Goal: Task Accomplishment & Management: Use online tool/utility

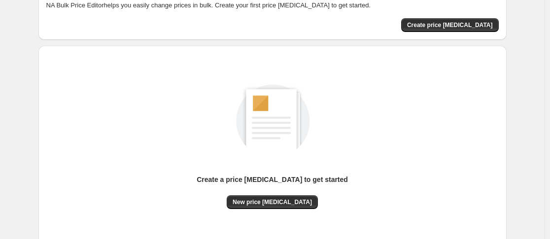
scroll to position [130, 0]
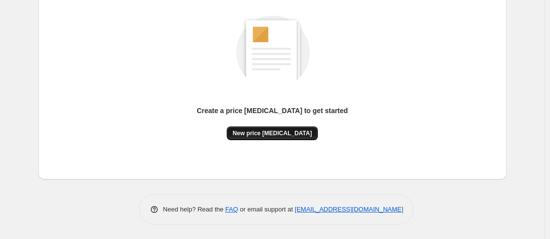
click at [259, 133] on span "New price [MEDICAL_DATA]" at bounding box center [271, 134] width 79 height 8
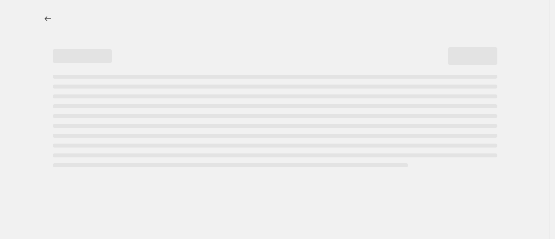
select select "percentage"
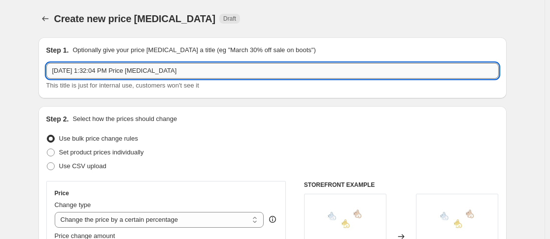
click at [148, 73] on input "Sep 28, 2025, 1:32:04 PM Price change job" at bounding box center [272, 71] width 452 height 16
drag, startPoint x: 191, startPoint y: 73, endPoint x: 54, endPoint y: 73, distance: 137.4
click at [54, 73] on input "Sep 28, 2025, 1:32:04 PM Price change job" at bounding box center [272, 71] width 452 height 16
type input "Decrease by $4"
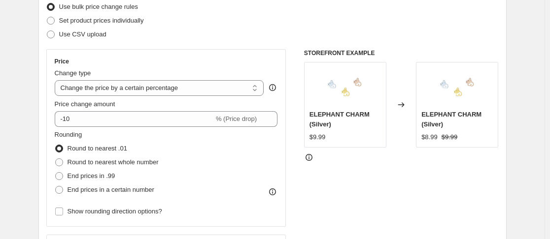
scroll to position [148, 0]
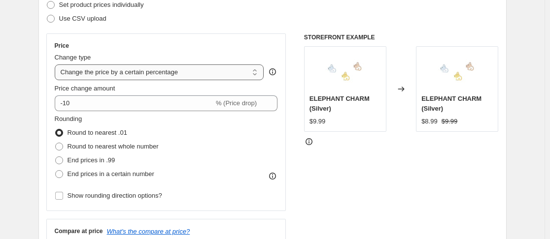
click at [252, 72] on select "Change the price to a certain amount Change the price by a certain amount Chang…" at bounding box center [159, 73] width 209 height 16
select select "by"
click at [57, 65] on select "Change the price to a certain amount Change the price by a certain amount Chang…" at bounding box center [159, 73] width 209 height 16
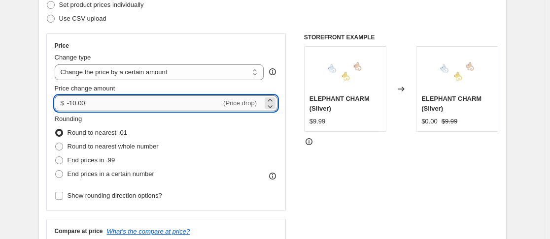
click at [124, 109] on input "-10.00" at bounding box center [144, 104] width 154 height 16
drag, startPoint x: 113, startPoint y: 105, endPoint x: 72, endPoint y: 102, distance: 40.5
click at [72, 102] on input "-10.00" at bounding box center [144, 104] width 154 height 16
type input "-4.00"
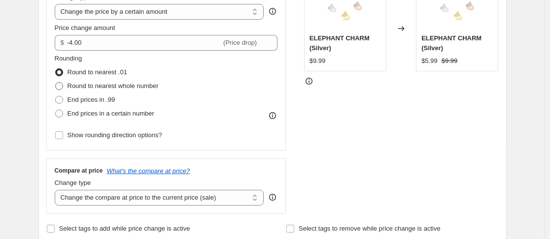
scroll to position [197, 0]
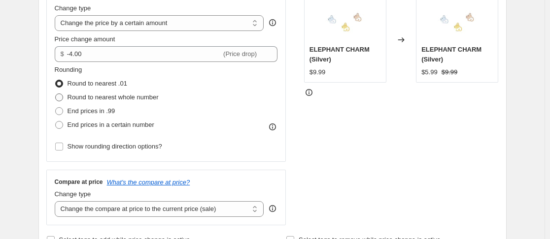
click at [74, 99] on span "Round to nearest whole number" at bounding box center [112, 97] width 91 height 7
click at [56, 94] on input "Round to nearest whole number" at bounding box center [55, 94] width 0 height 0
radio input "true"
click at [364, 145] on div "STOREFRONT EXAMPLE ELEPHANT CHARM (Silver) $9.99 Changed to ELEPHANT CHARM (Sil…" at bounding box center [401, 104] width 195 height 241
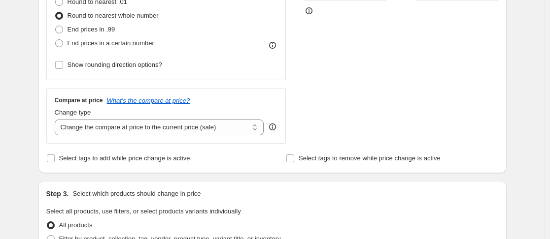
scroll to position [296, 0]
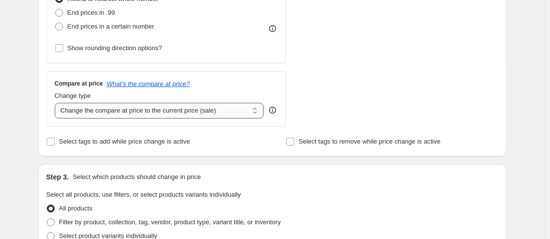
click at [259, 111] on select "Change the compare at price to the current price (sale) Change the compare at p…" at bounding box center [159, 111] width 209 height 16
select select "no_change"
click at [57, 103] on select "Change the compare at price to the current price (sale) Change the compare at p…" at bounding box center [159, 111] width 209 height 16
click at [19, 102] on div "Create new price change job. This page is ready Create new price change job Dra…" at bounding box center [272, 196] width 544 height 985
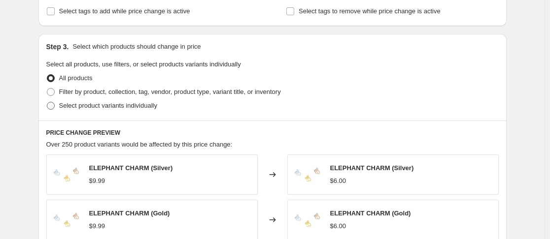
scroll to position [443, 0]
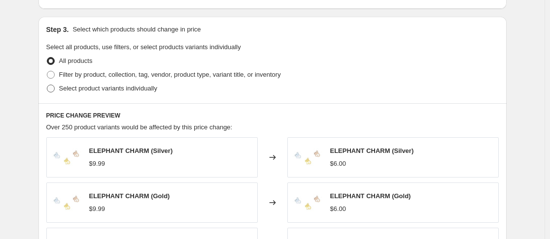
click at [55, 88] on span at bounding box center [51, 89] width 8 height 8
click at [47, 85] on input "Select product variants individually" at bounding box center [47, 85] width 0 height 0
radio input "true"
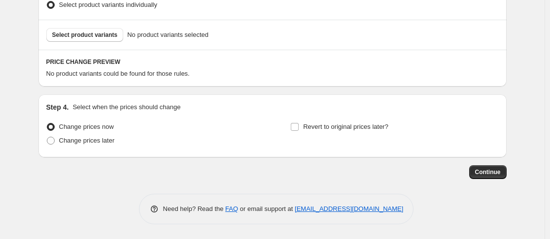
scroll to position [478, 0]
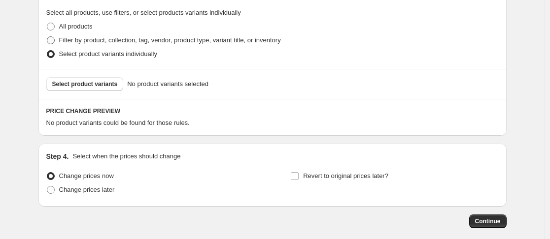
click at [76, 42] on span "Filter by product, collection, tag, vendor, product type, variant title, or inv…" at bounding box center [170, 39] width 222 height 7
click at [47, 37] on input "Filter by product, collection, tag, vendor, product type, variant title, or inv…" at bounding box center [47, 36] width 0 height 0
radio input "true"
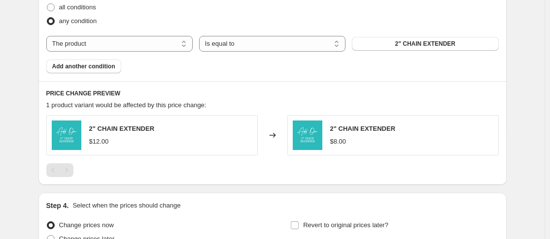
scroll to position [527, 0]
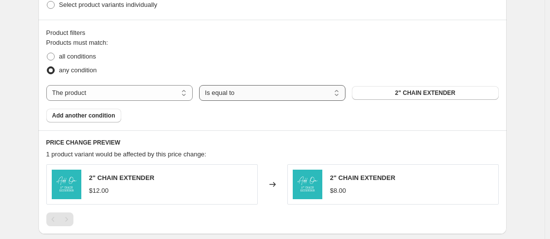
click at [339, 91] on select "Is equal to Is not equal to" at bounding box center [272, 93] width 146 height 16
click at [186, 91] on select "The product The product's collection The product's tag The product's vendor The…" at bounding box center [119, 93] width 146 height 16
select select "tag"
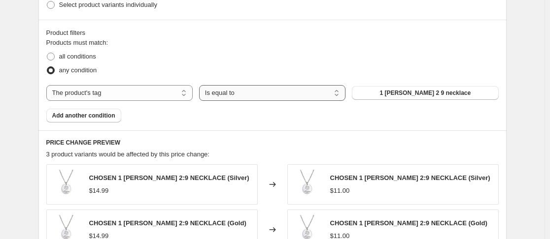
click at [330, 94] on select "Is equal to Is not equal to" at bounding box center [272, 93] width 146 height 16
click at [397, 94] on button "1 Peter 2 9 necklace" at bounding box center [425, 93] width 146 height 14
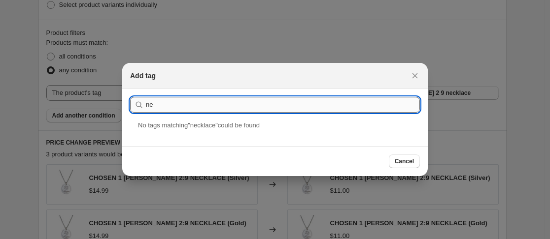
type input "n"
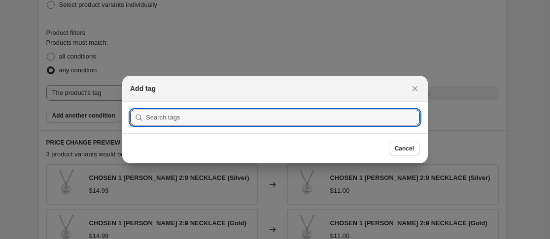
click at [416, 77] on div "Add tag" at bounding box center [274, 89] width 305 height 26
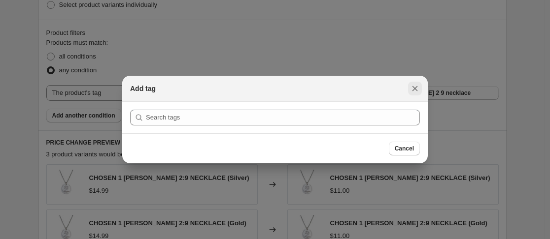
click at [416, 85] on icon "Close" at bounding box center [415, 89] width 10 height 10
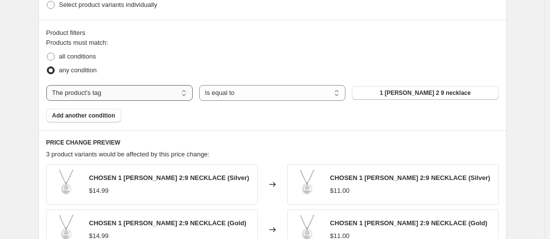
click at [99, 93] on select "The product The product's collection The product's tag The product's vendor The…" at bounding box center [119, 93] width 146 height 16
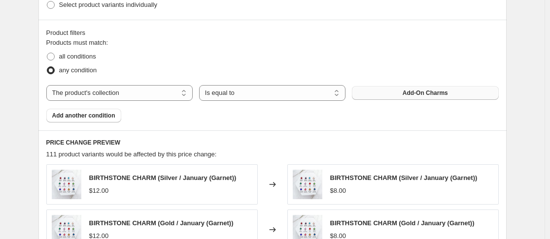
click at [376, 96] on button "Add-On Charms" at bounding box center [425, 93] width 146 height 14
click at [147, 90] on select "The product The product's collection The product's tag The product's vendor The…" at bounding box center [119, 93] width 146 height 16
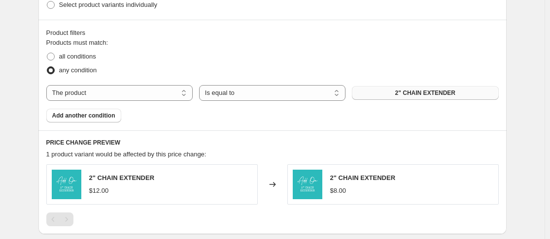
click at [417, 95] on span "2" CHAIN EXTENDER" at bounding box center [425, 93] width 60 height 8
click at [90, 101] on div "Products must match: all conditions any condition The product The product's col…" at bounding box center [272, 80] width 452 height 85
click at [89, 95] on select "The product The product's collection The product's tag The product's vendor The…" at bounding box center [119, 93] width 146 height 16
select select "collection"
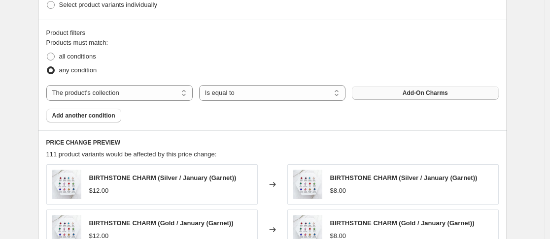
click at [395, 94] on button "Add-On Charms" at bounding box center [425, 93] width 146 height 14
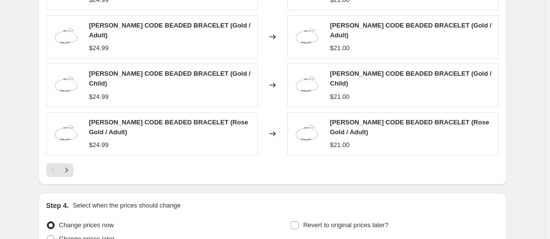
scroll to position [822, 0]
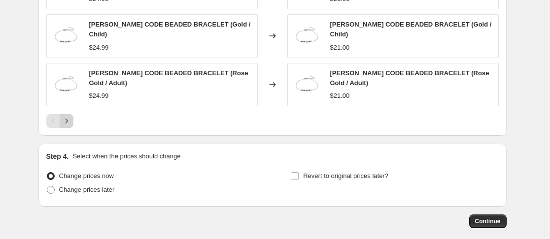
click at [73, 114] on button "Next" at bounding box center [67, 121] width 14 height 14
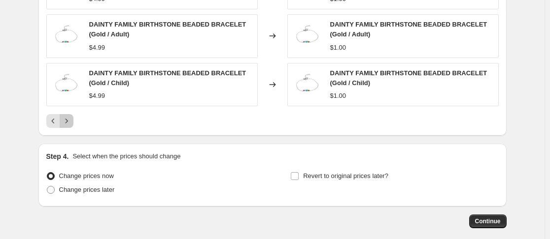
click at [71, 119] on icon "Next" at bounding box center [67, 121] width 10 height 10
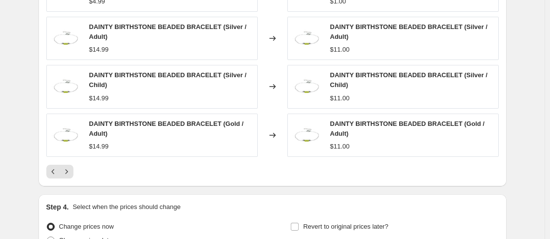
scroll to position [872, 0]
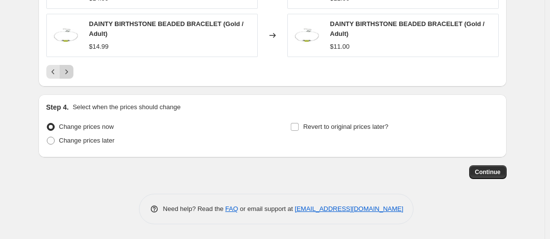
click at [71, 71] on icon "Next" at bounding box center [67, 72] width 10 height 10
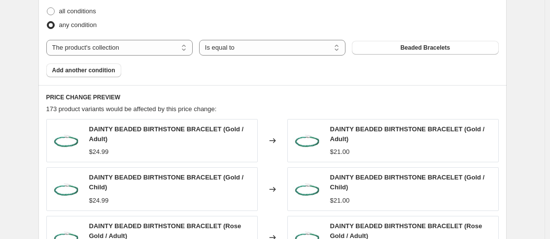
scroll to position [573, 0]
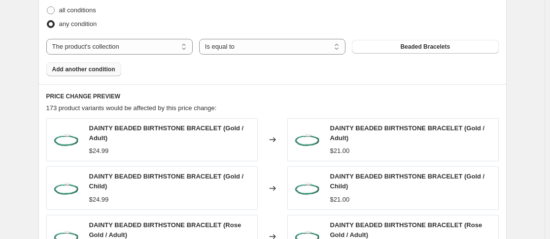
click at [100, 71] on span "Add another condition" at bounding box center [83, 70] width 63 height 8
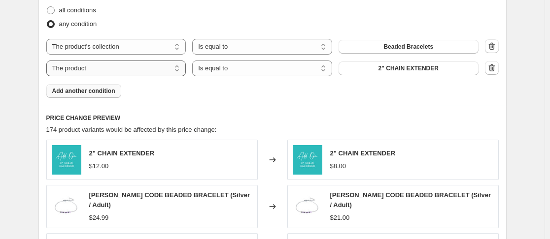
click at [179, 69] on select "The product The product's collection The product's tag The product's vendor The…" at bounding box center [116, 69] width 140 height 16
select select "collection"
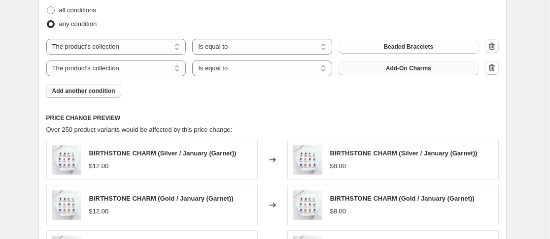
click at [379, 69] on button "Add-On Charms" at bounding box center [408, 69] width 140 height 14
click at [403, 45] on span "Beaded Bracelets" at bounding box center [408, 47] width 50 height 8
click at [402, 65] on span "Add-On Charms" at bounding box center [408, 69] width 45 height 8
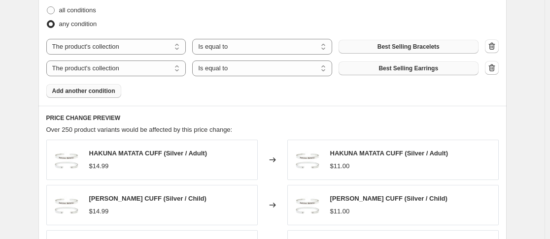
click at [112, 91] on span "Add another condition" at bounding box center [83, 91] width 63 height 8
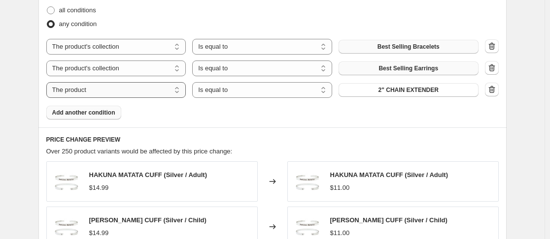
click at [179, 90] on select "The product The product's collection The product's tag The product's vendor The…" at bounding box center [116, 90] width 140 height 16
select select "collection"
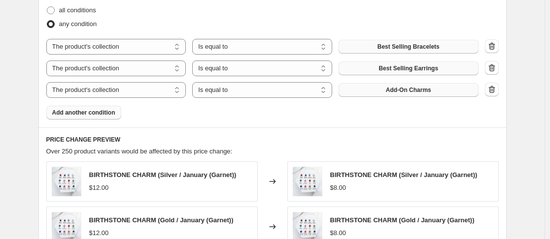
click at [402, 90] on span "Add-On Charms" at bounding box center [408, 90] width 45 height 8
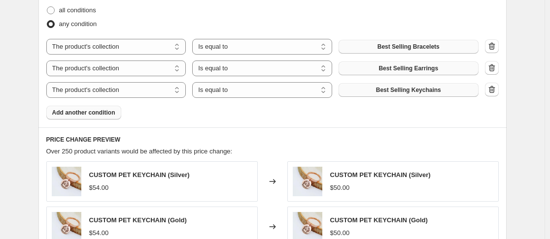
click at [114, 111] on span "Add another condition" at bounding box center [83, 113] width 63 height 8
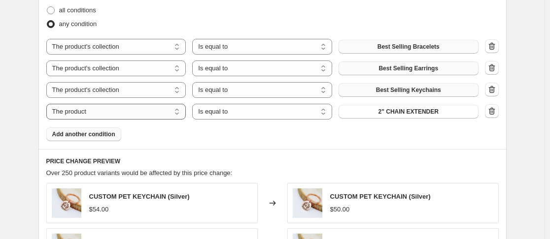
click at [177, 109] on select "The product The product's collection The product's tag The product's vendor The…" at bounding box center [116, 112] width 140 height 16
select select "collection"
click at [409, 111] on span "Add-On Charms" at bounding box center [408, 112] width 45 height 8
click at [110, 137] on span "Add another condition" at bounding box center [83, 135] width 63 height 8
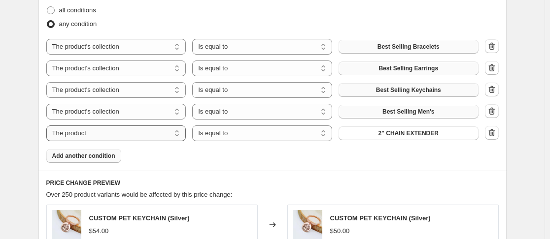
click at [181, 135] on select "The product The product's collection The product's tag The product's vendor The…" at bounding box center [116, 134] width 140 height 16
select select "collection"
click at [418, 134] on span "Add-On Charms" at bounding box center [408, 134] width 45 height 8
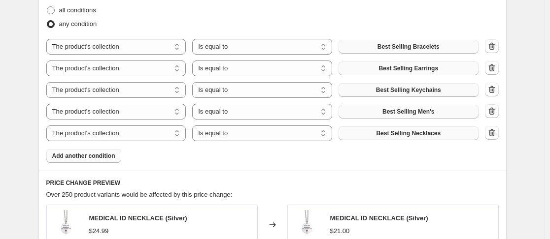
click at [106, 155] on span "Add another condition" at bounding box center [83, 156] width 63 height 8
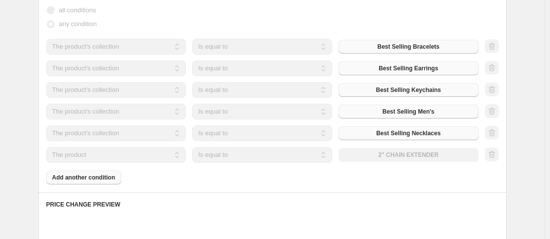
scroll to position [623, 0]
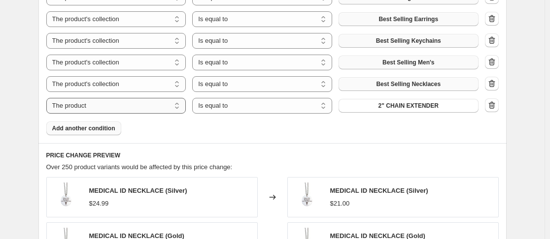
click at [181, 107] on select "The product The product's collection The product's tag The product's vendor The…" at bounding box center [116, 106] width 140 height 16
select select "collection"
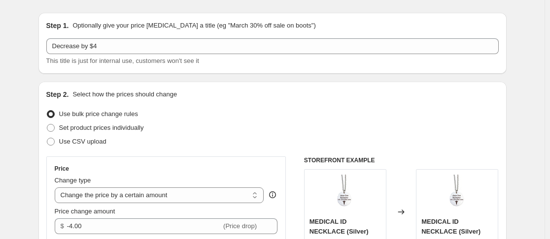
scroll to position [0, 0]
